Goal: Check status

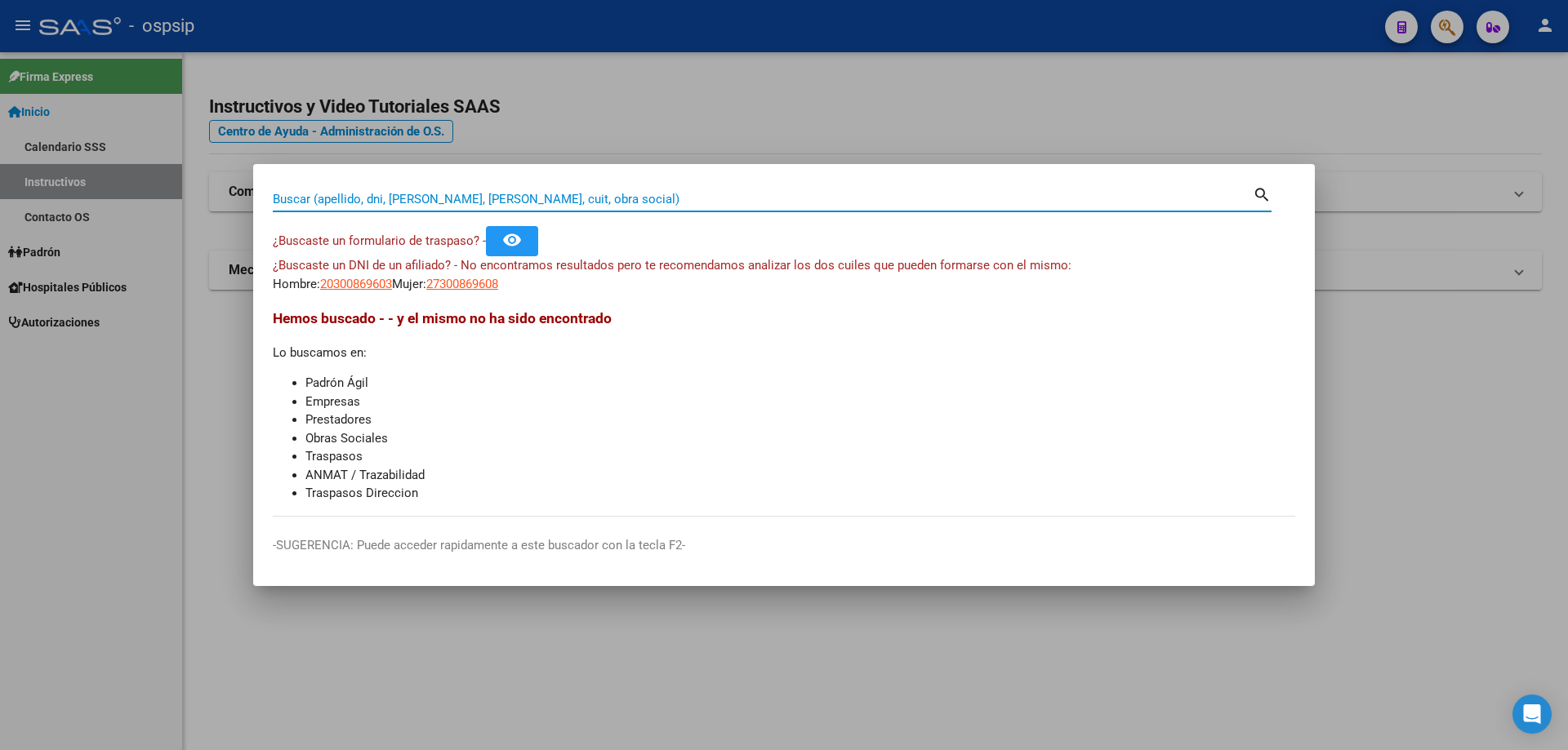
click at [620, 205] on input "Buscar (apellido, dni, [PERSON_NAME], [PERSON_NAME], cuit, obra social)" at bounding box center [762, 198] width 980 height 14
type input "59918096"
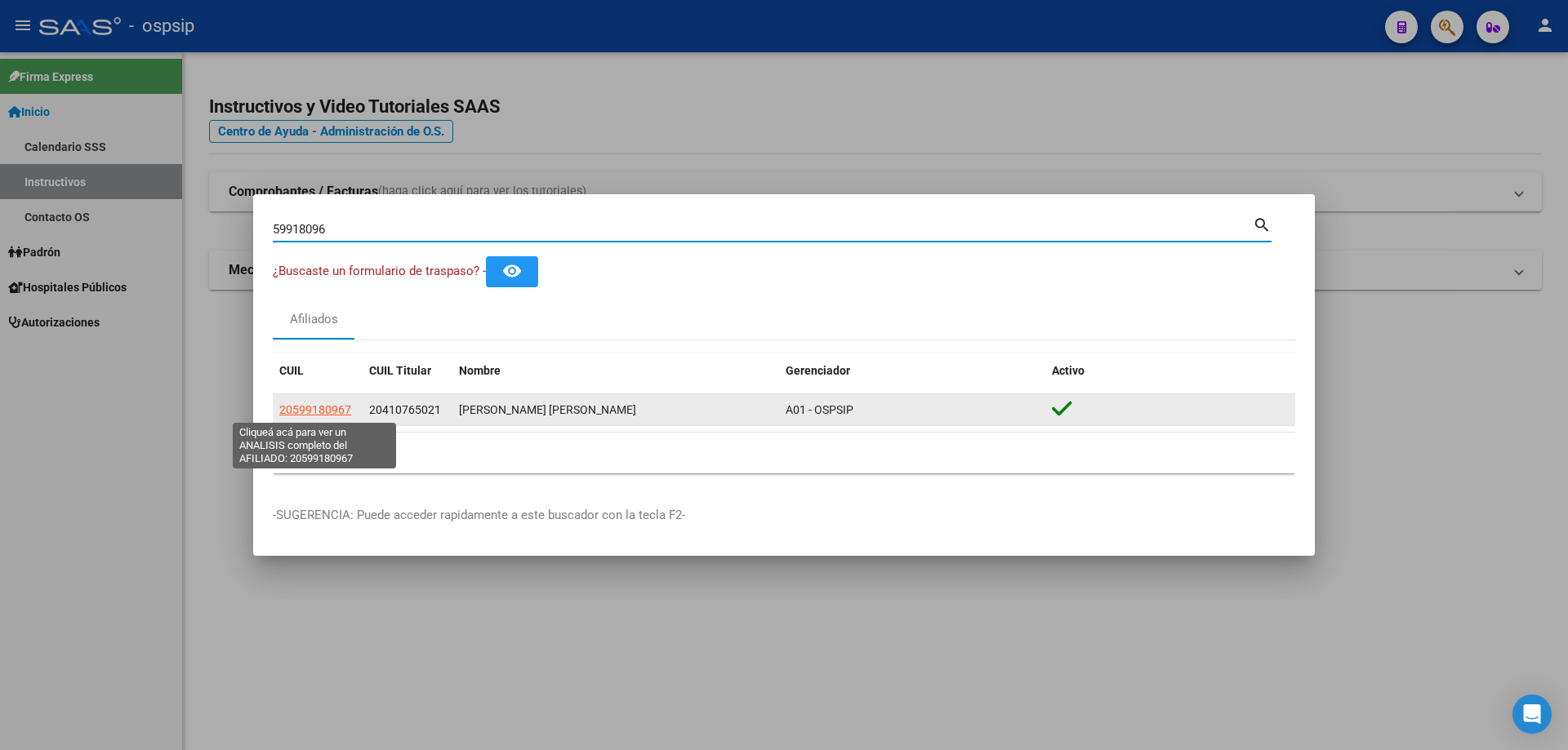
click at [337, 409] on span "20599180967" at bounding box center [315, 409] width 72 height 13
type textarea "20599180967"
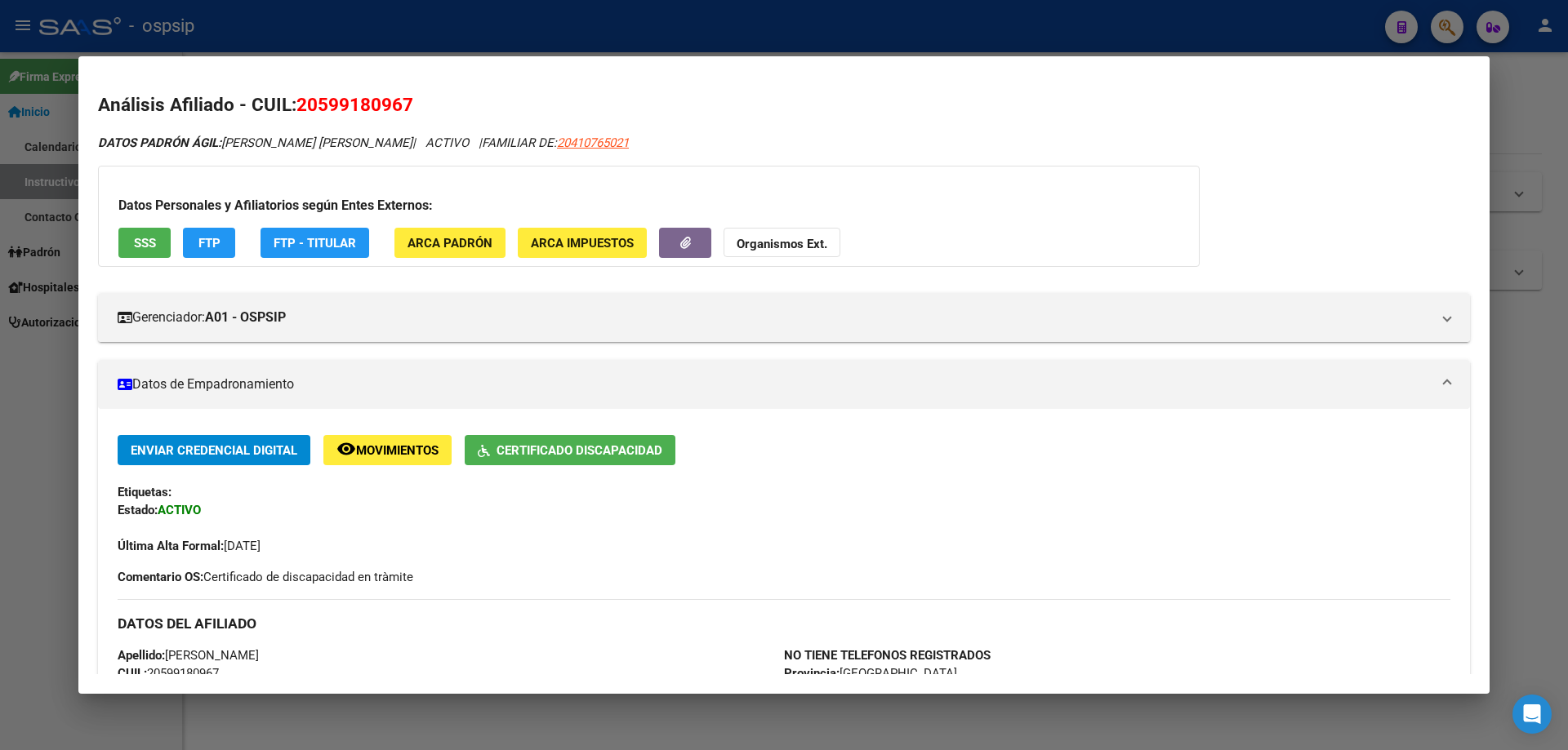
click at [362, 31] on div at bounding box center [784, 375] width 1568 height 750
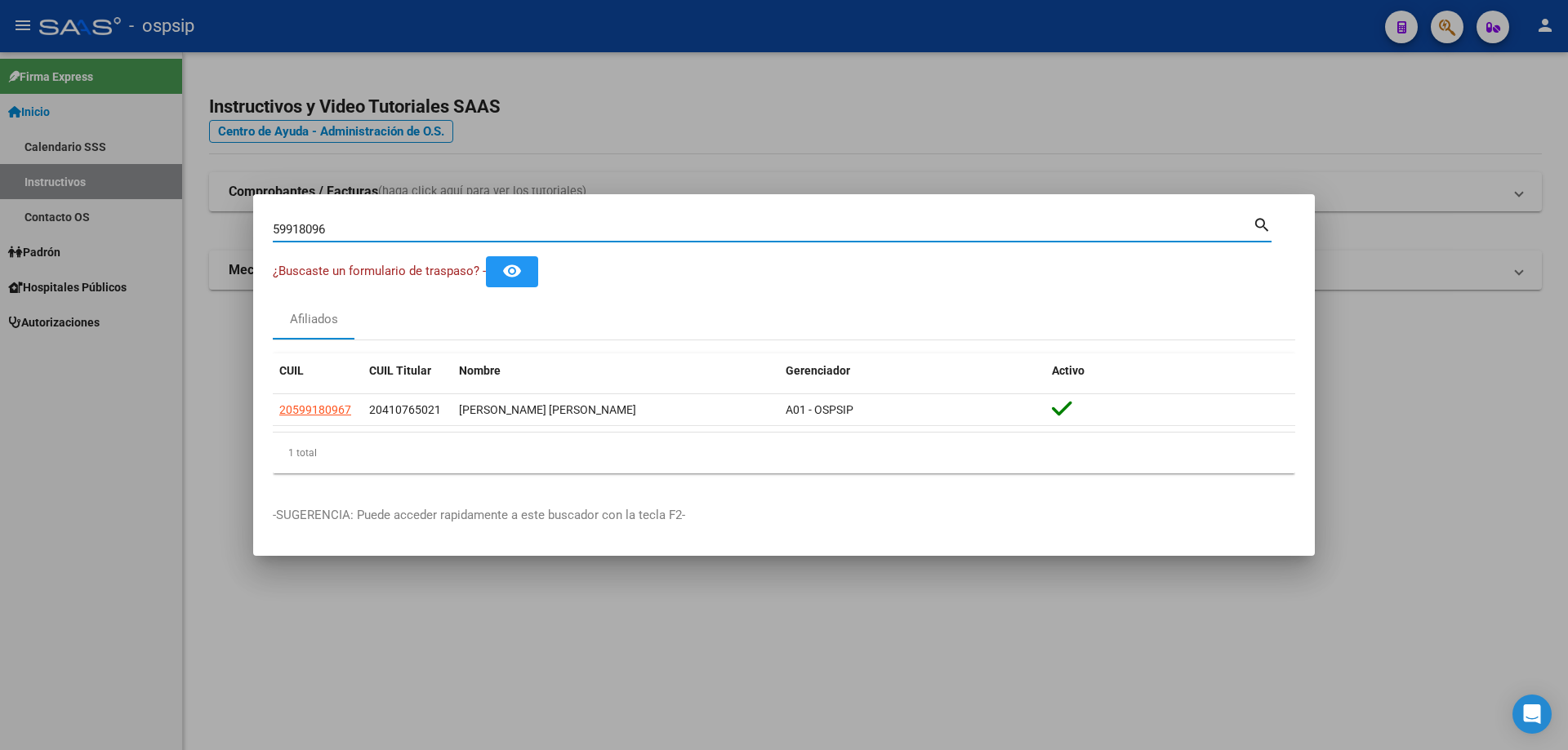
drag, startPoint x: 309, startPoint y: 225, endPoint x: 236, endPoint y: 224, distance: 73.0
click at [236, 224] on div "59918096 Buscar (apellido, dni, cuil, nro traspaso, cuit, obra social) search ¿…" at bounding box center [784, 375] width 1568 height 750
paste input "20995947"
type input "20995947"
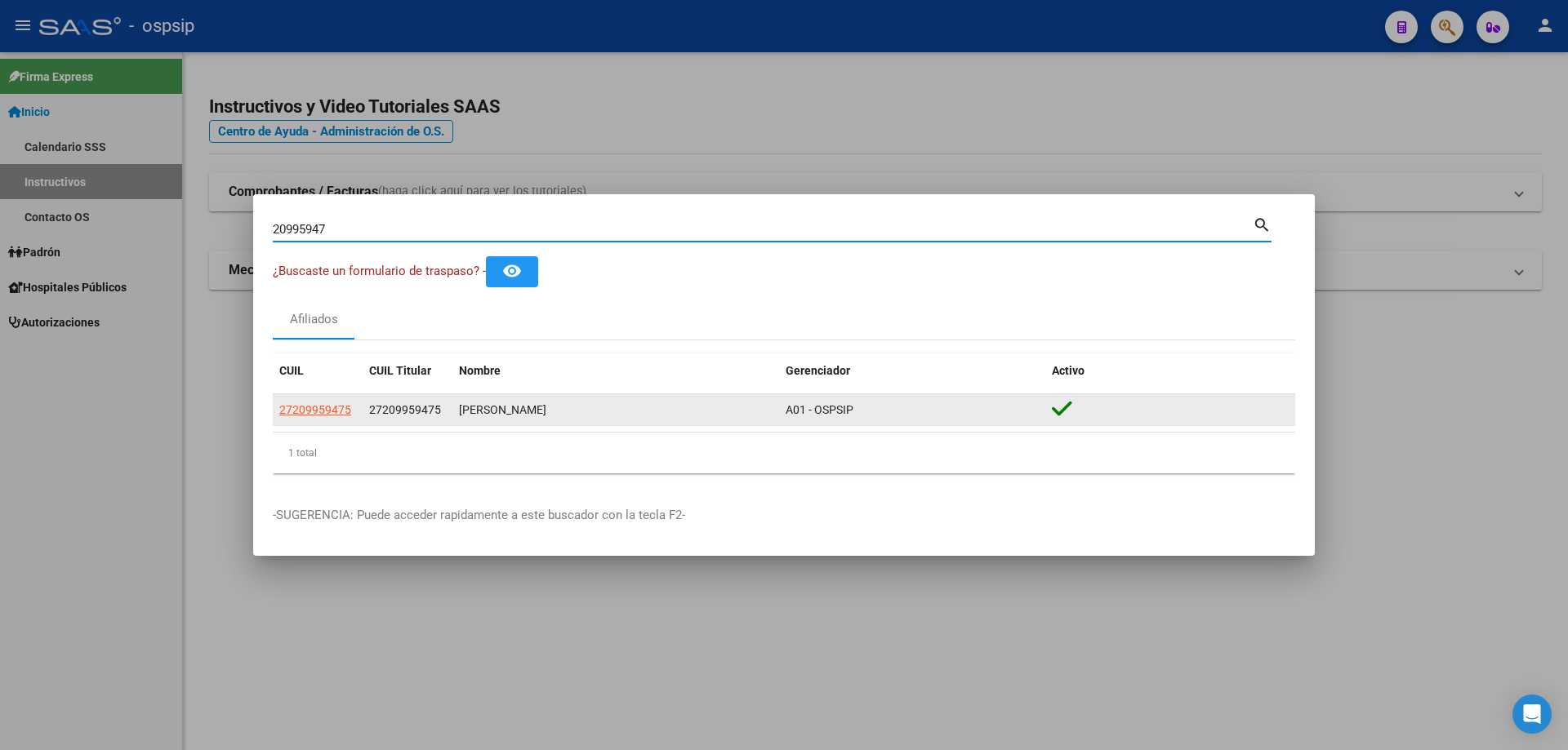
click at [312, 415] on span "27209959475" at bounding box center [315, 409] width 72 height 13
type textarea "27209959475"
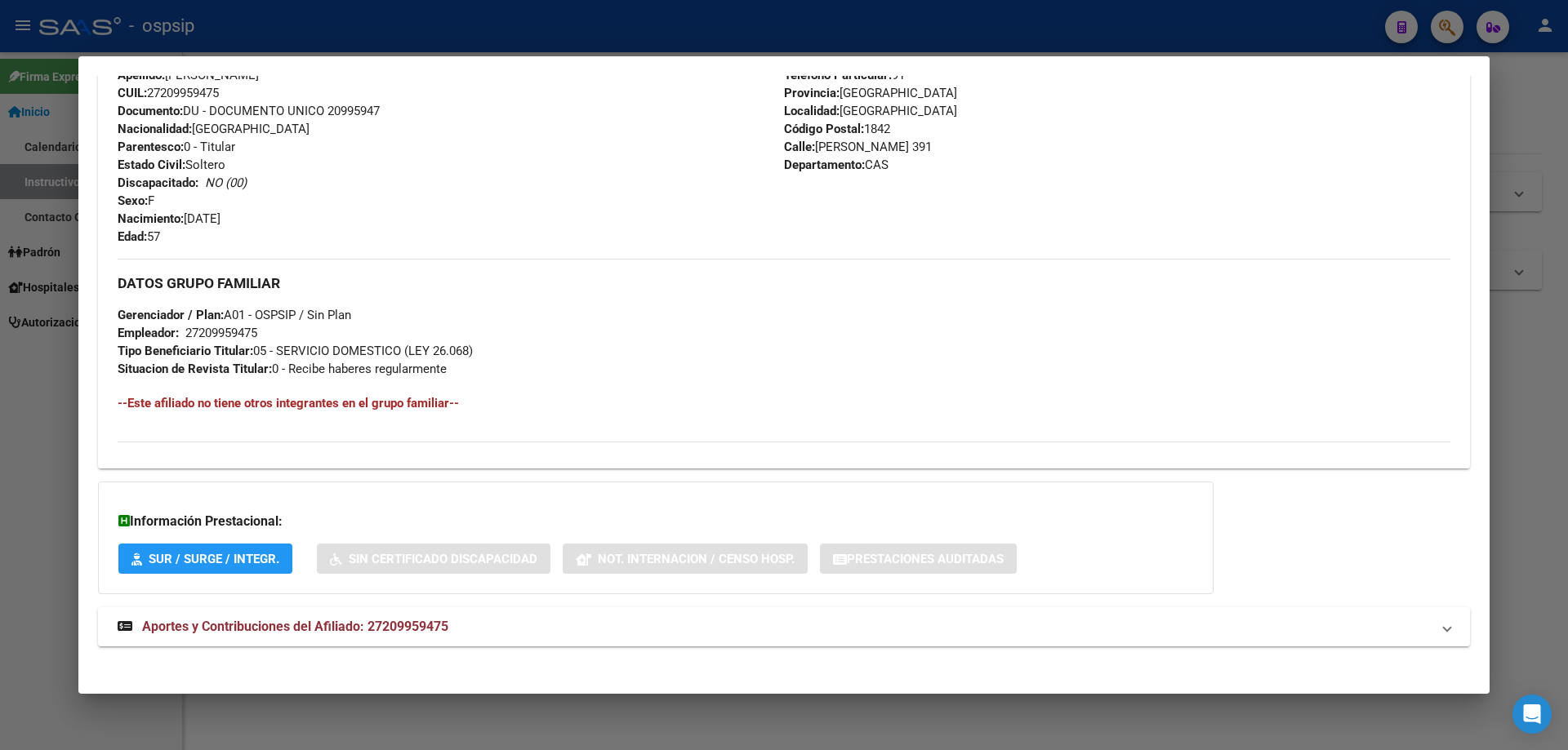
scroll to position [608, 0]
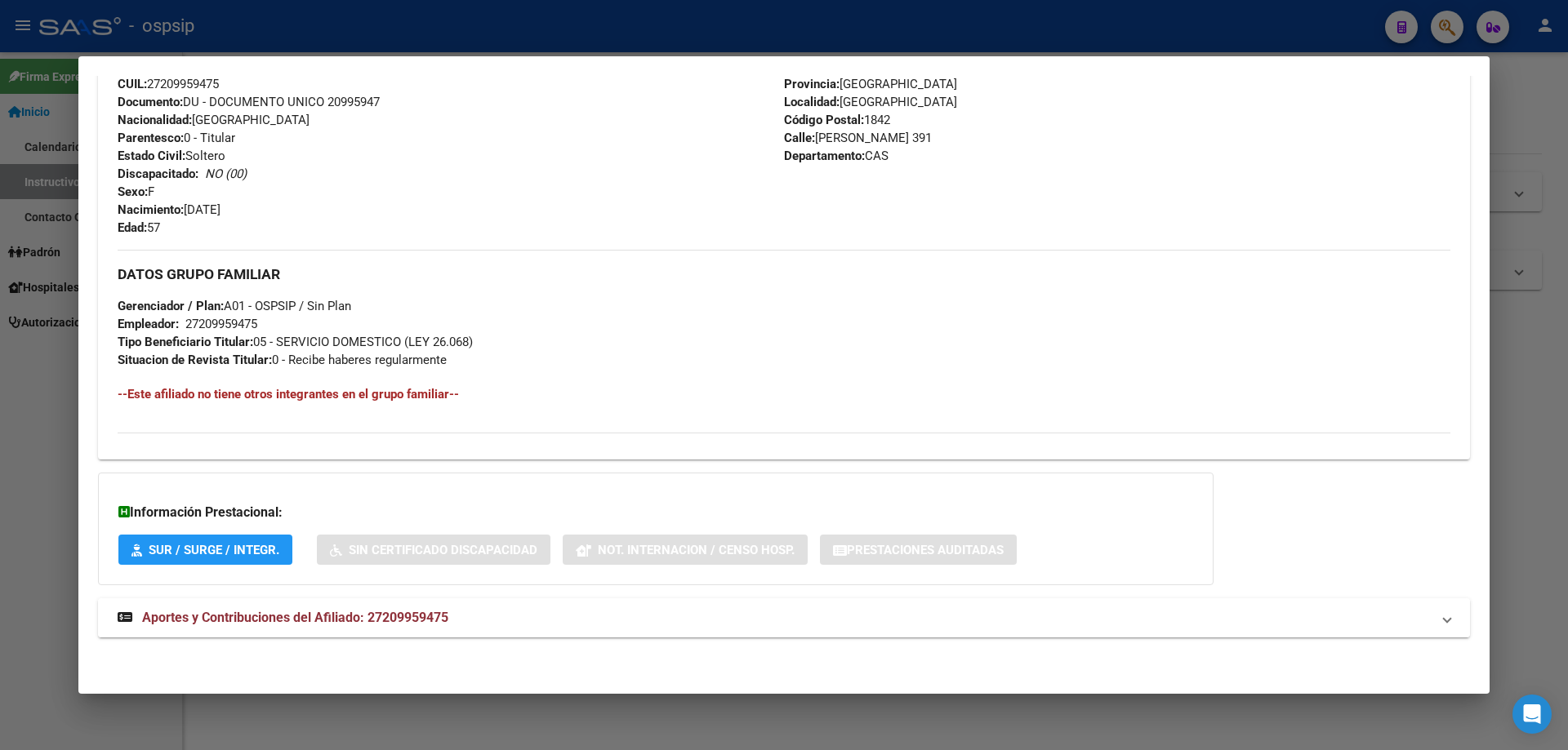
click at [359, 627] on strong "Aportes y Contribuciones del Afiliado: 27209959475" at bounding box center [283, 618] width 330 height 20
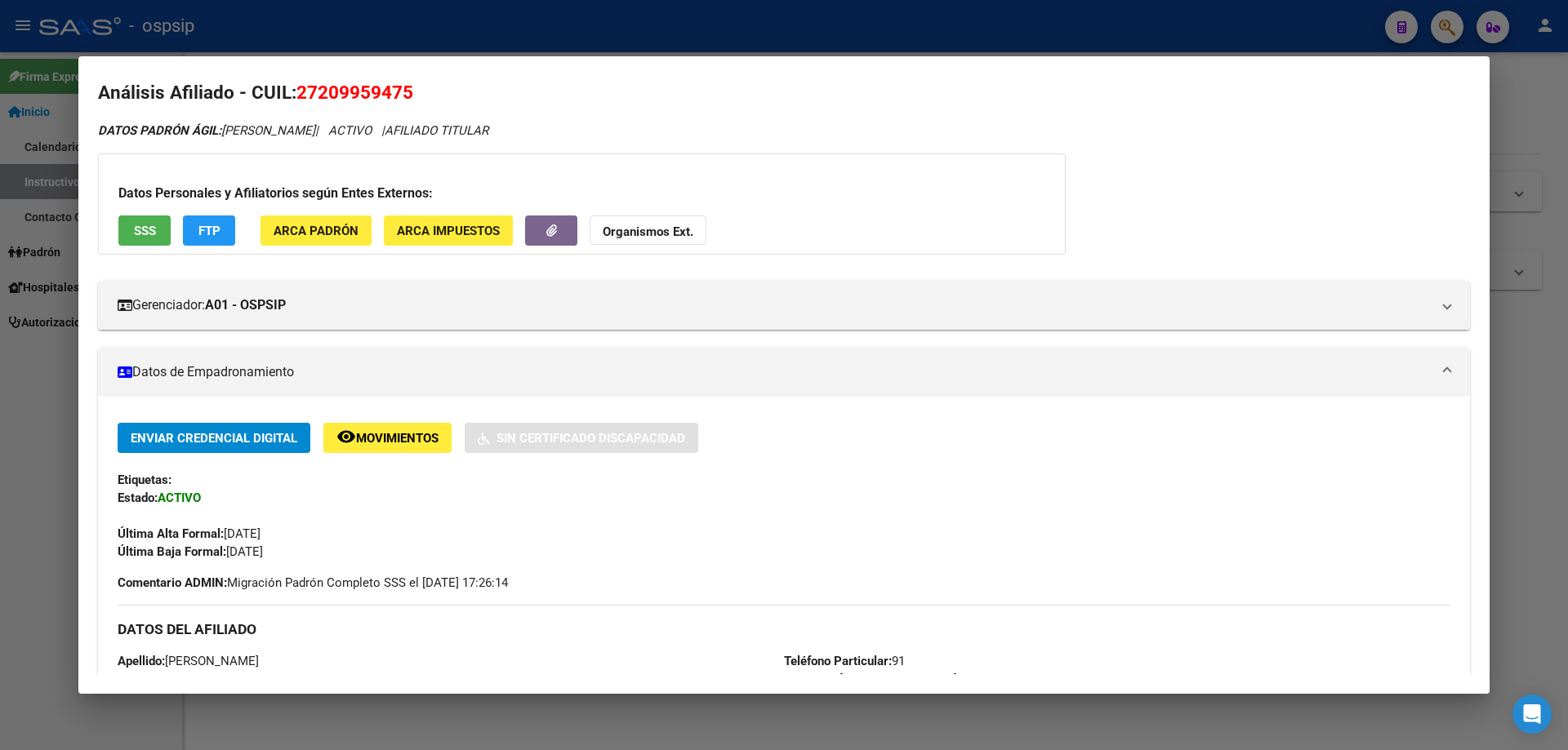
scroll to position [0, 0]
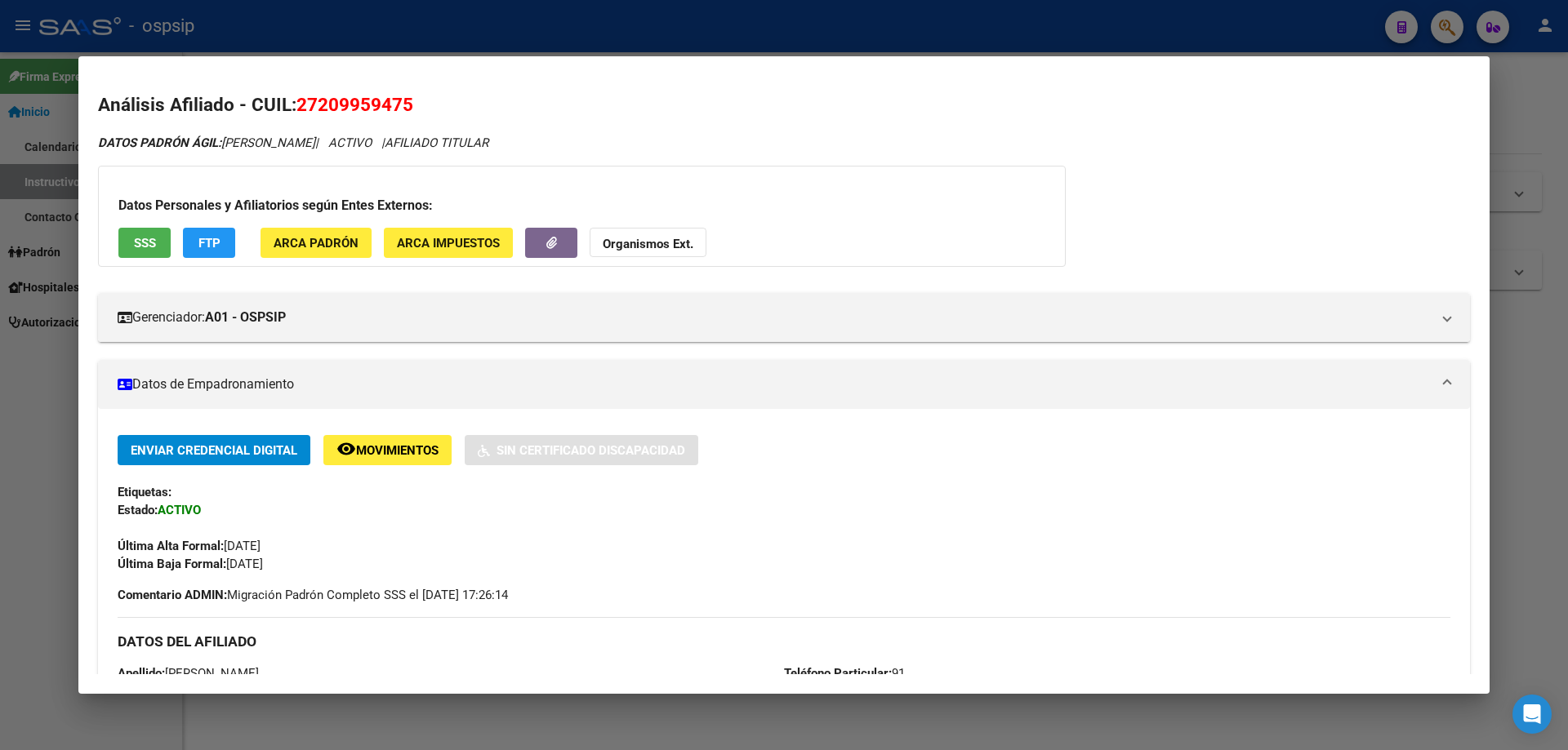
click at [348, 27] on div at bounding box center [784, 375] width 1568 height 750
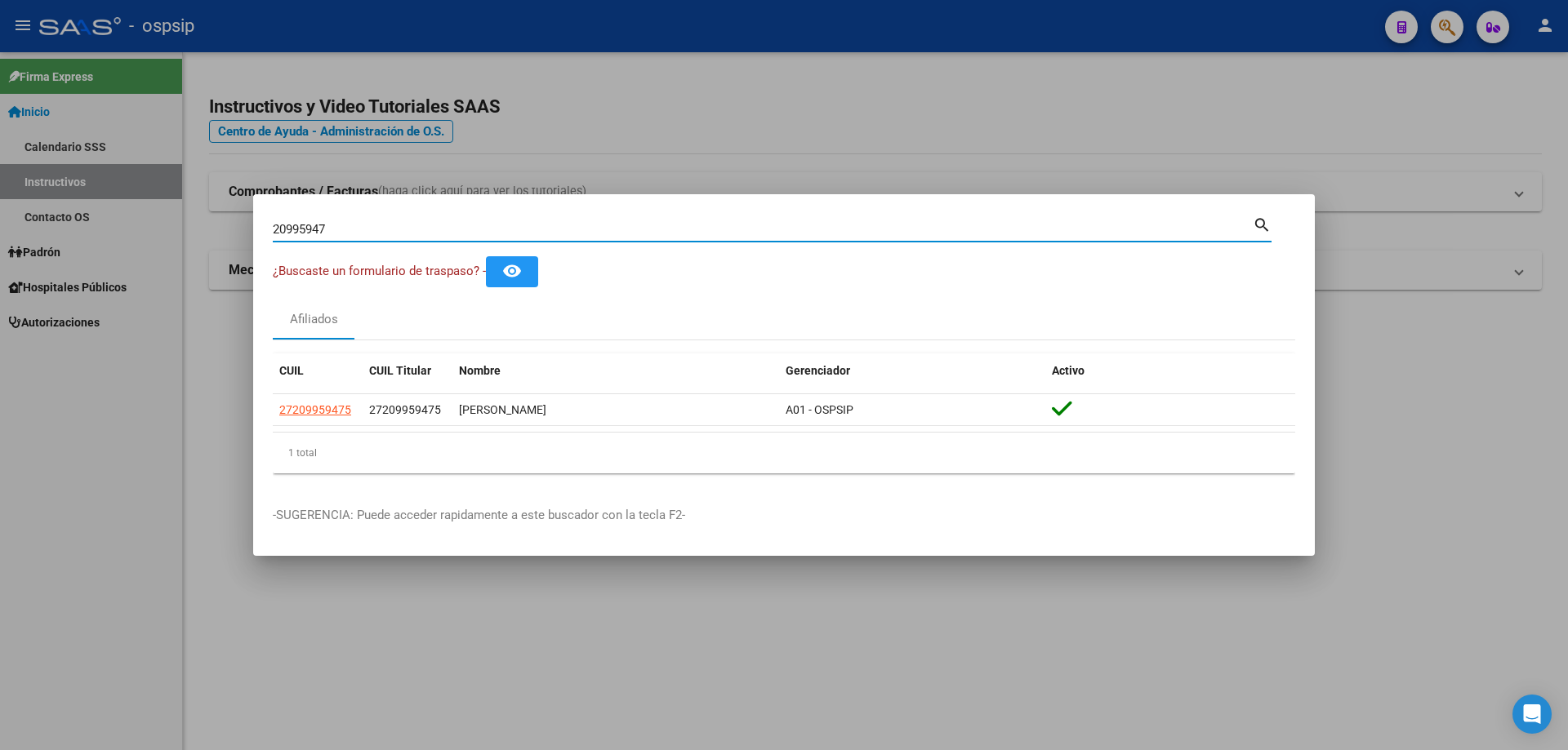
drag, startPoint x: 325, startPoint y: 228, endPoint x: 244, endPoint y: 217, distance: 81.7
click at [244, 220] on div "20995947 Buscar (apellido, dni, cuil, nro traspaso, cuit, obra social) search ¿…" at bounding box center [784, 375] width 1568 height 750
